Goal: Task Accomplishment & Management: Use online tool/utility

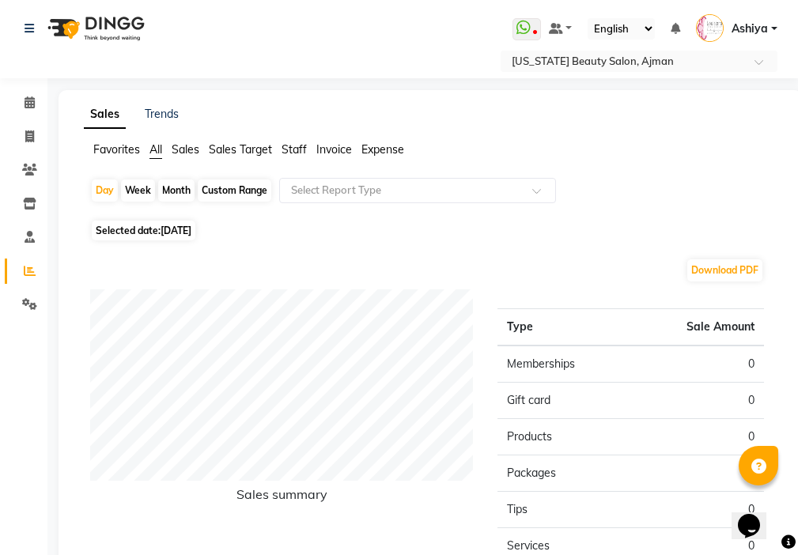
click at [174, 187] on div "Month" at bounding box center [176, 191] width 36 height 22
select select "9"
select select "2025"
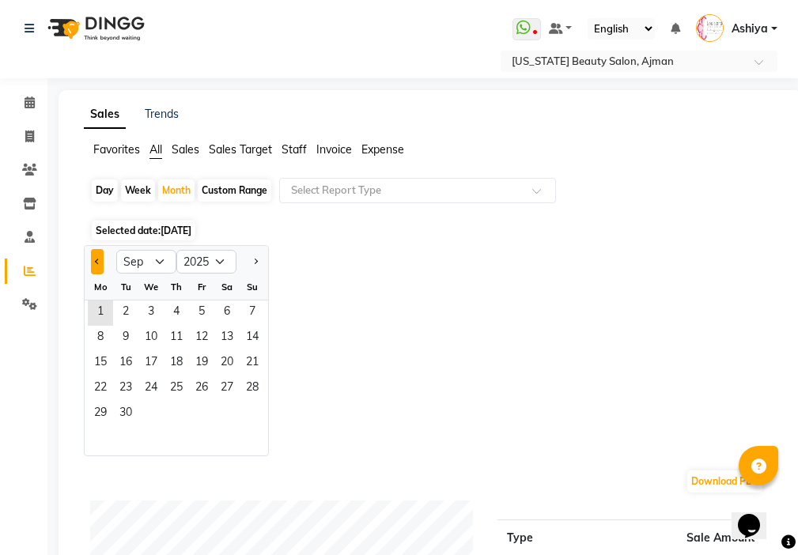
click at [97, 261] on span "Previous month" at bounding box center [98, 261] width 6 height 6
select select "8"
click at [201, 304] on span "1" at bounding box center [201, 312] width 25 height 25
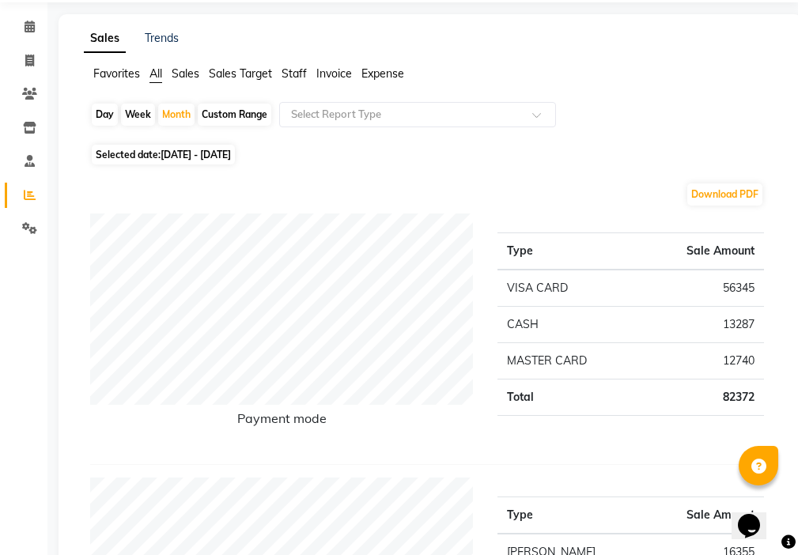
scroll to position [105, 0]
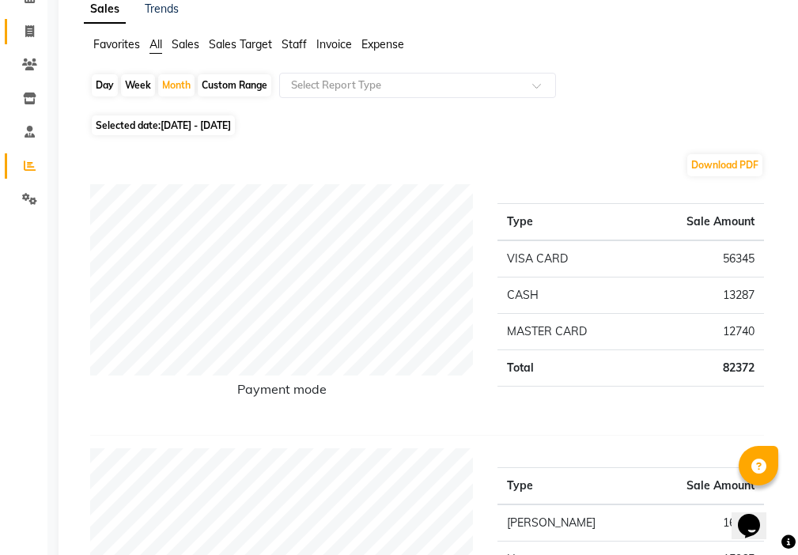
click at [29, 31] on icon at bounding box center [29, 31] width 9 height 12
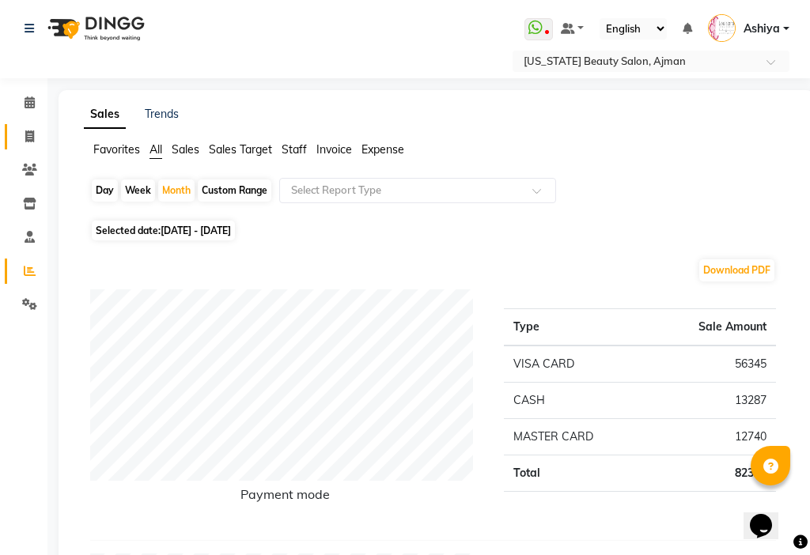
select select "service"
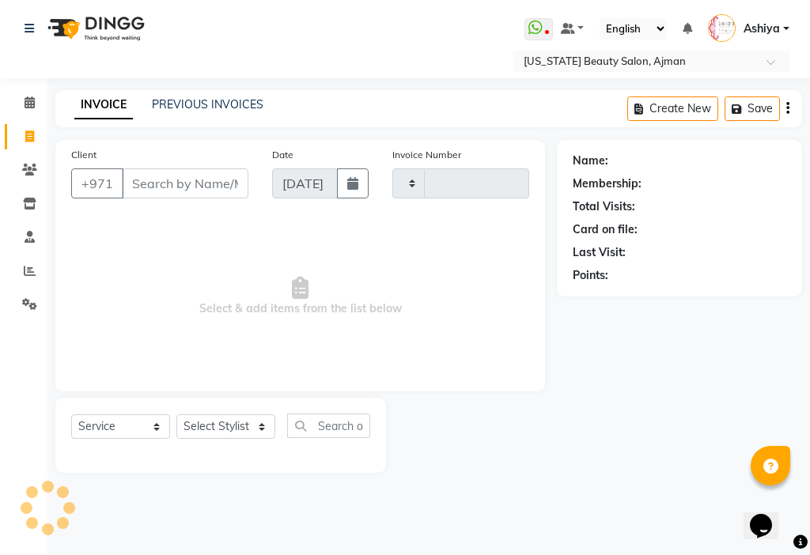
type input "2996"
select select "637"
